Goal: Task Accomplishment & Management: Use online tool/utility

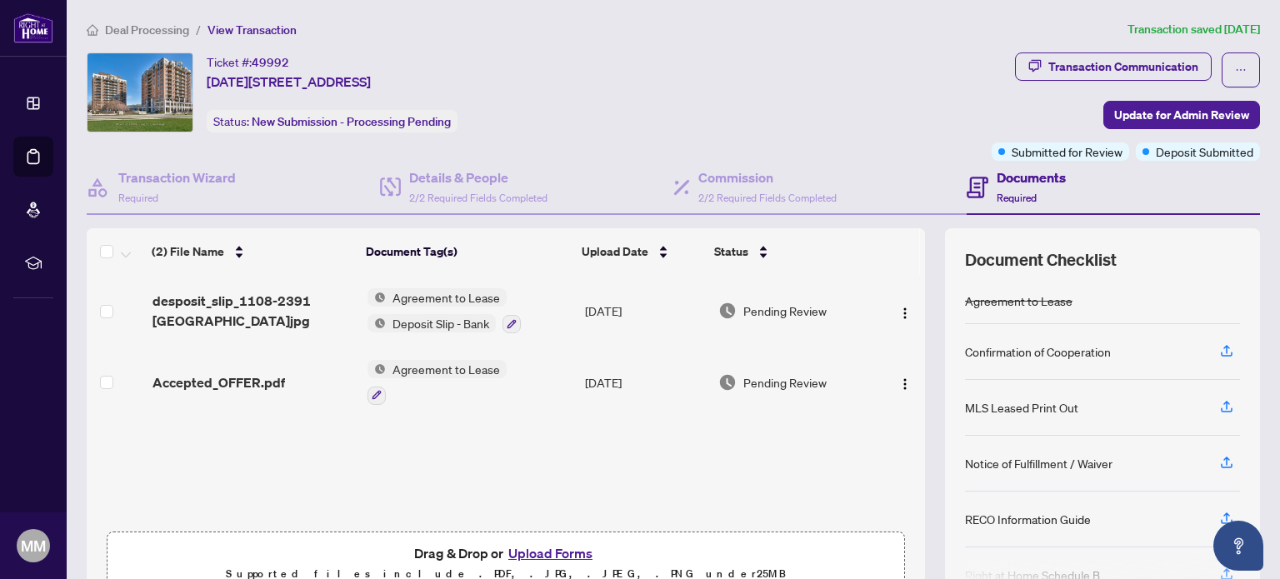
scroll to position [23, 0]
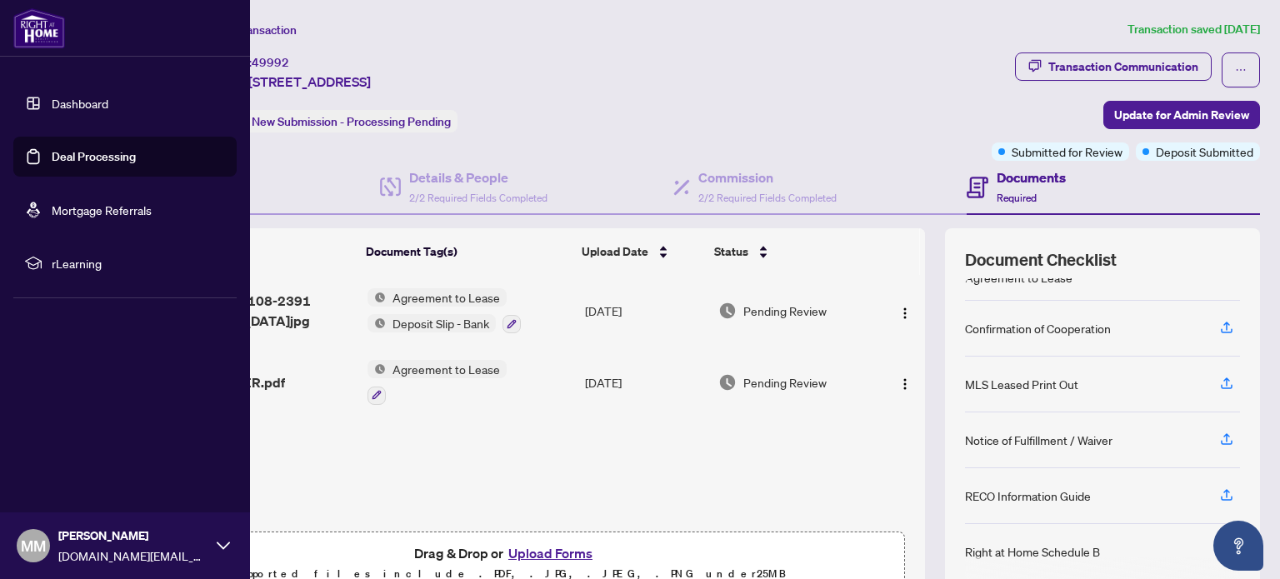
click at [61, 102] on link "Dashboard" at bounding box center [80, 103] width 57 height 15
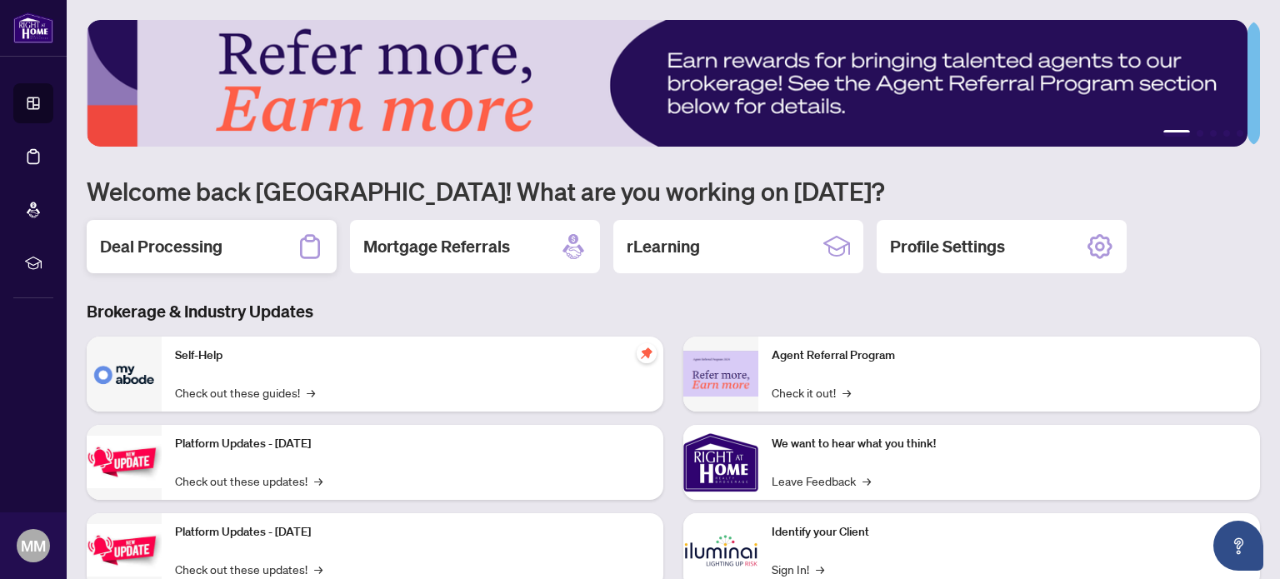
click at [243, 239] on div "Deal Processing" at bounding box center [212, 246] width 250 height 53
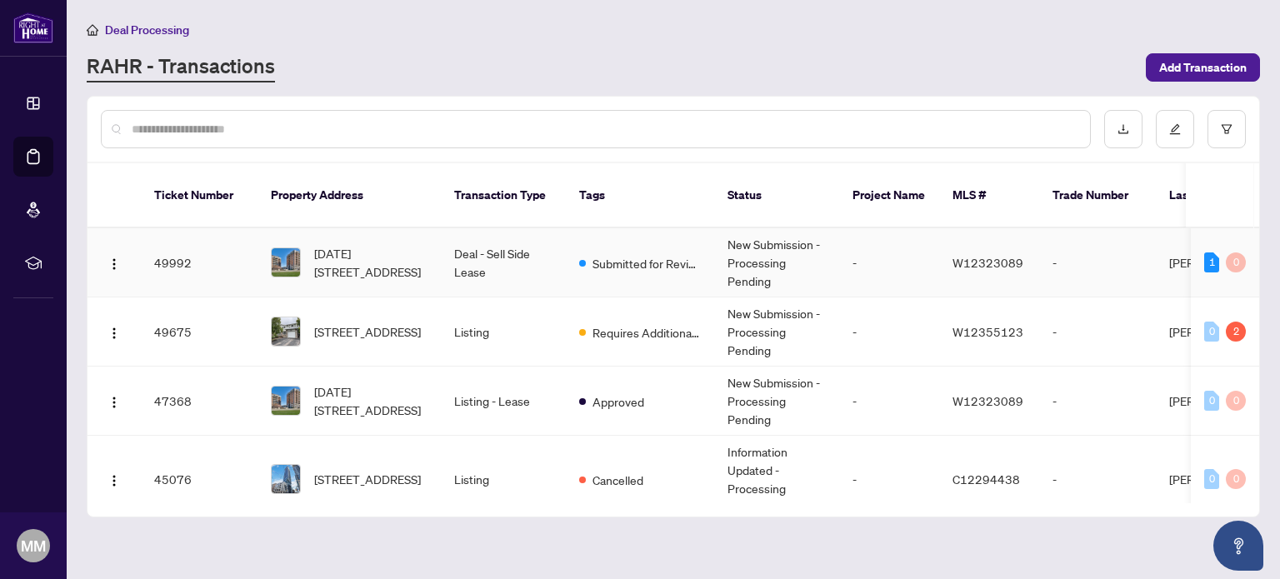
click at [400, 252] on span "[DATE][STREET_ADDRESS]" at bounding box center [370, 262] width 113 height 37
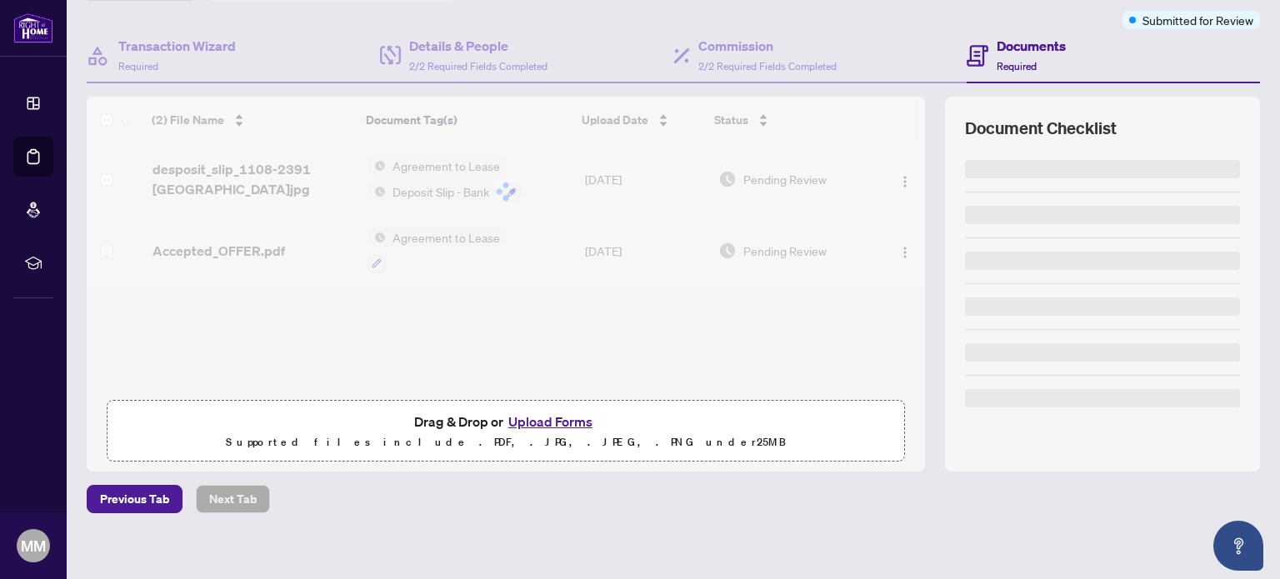
scroll to position [141, 0]
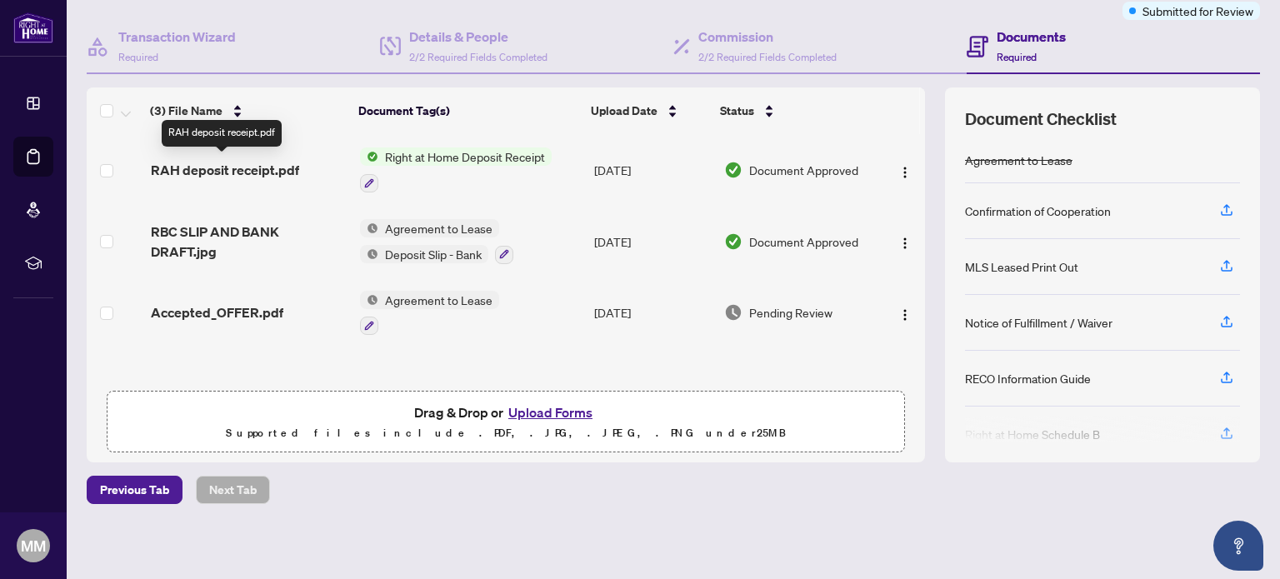
click at [228, 169] on span "RAH deposit receipt.pdf" at bounding box center [225, 170] width 148 height 20
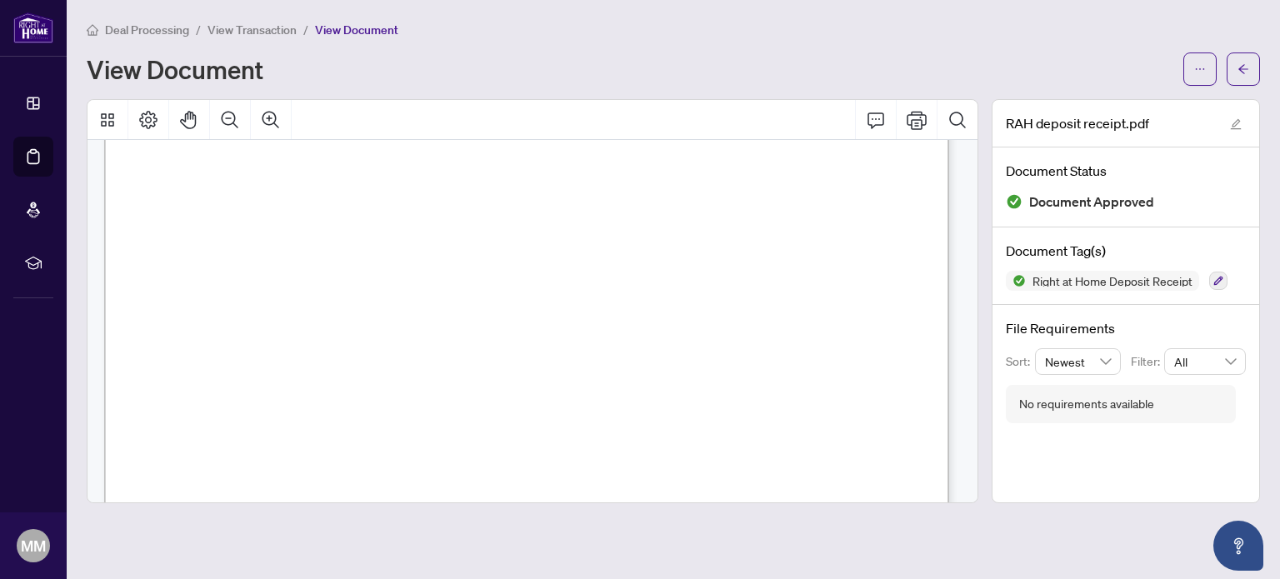
scroll to position [763, 0]
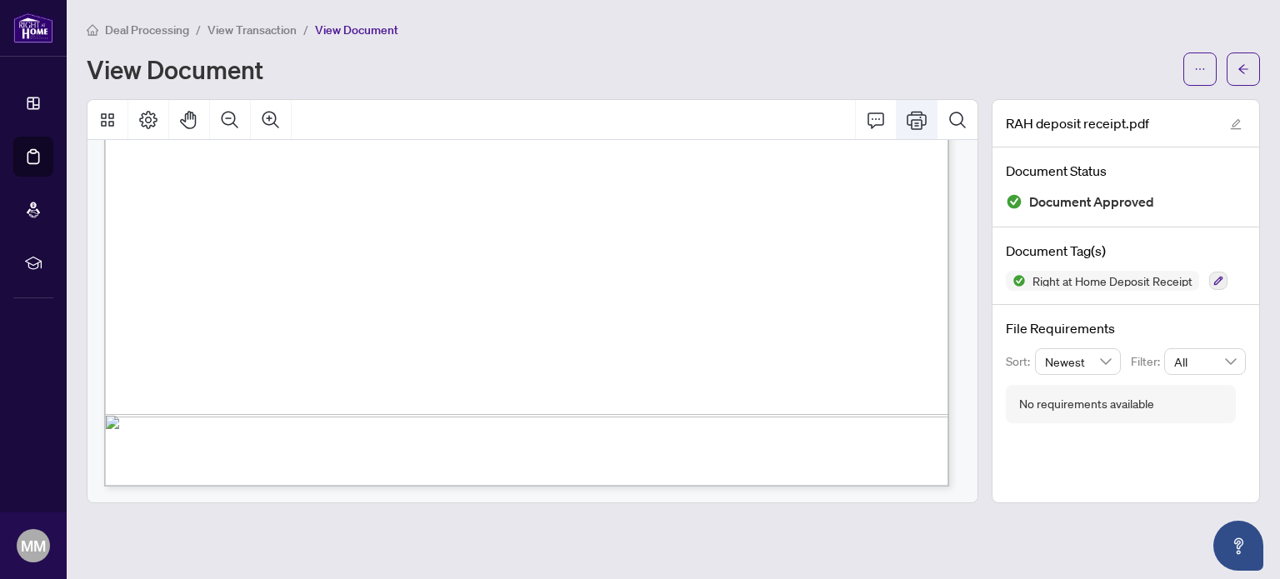
click at [927, 122] on button "Print" at bounding box center [916, 120] width 40 height 40
